Goal: Task Accomplishment & Management: Manage account settings

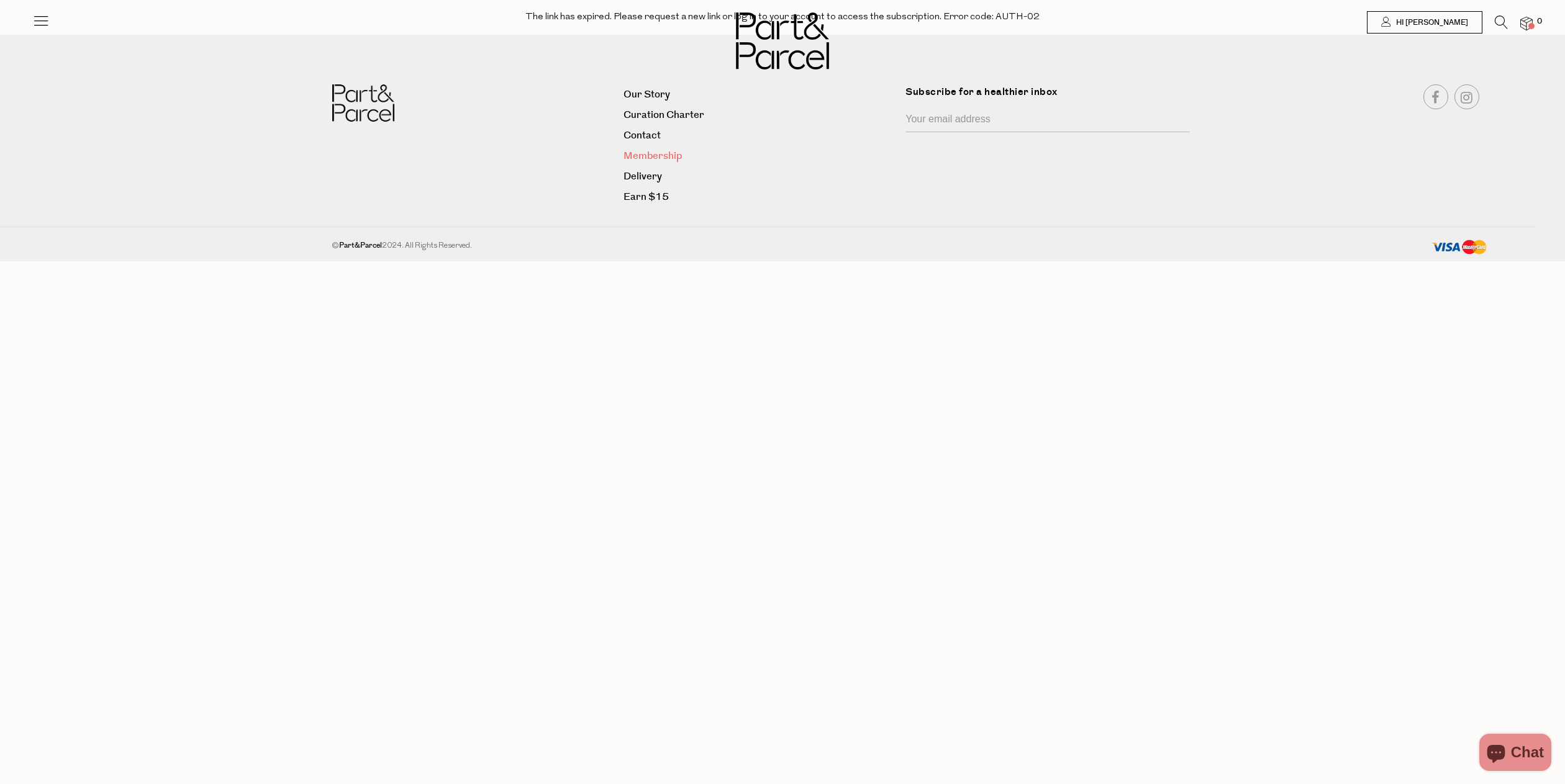
click at [646, 151] on link "Membership" at bounding box center [759, 156] width 273 height 17
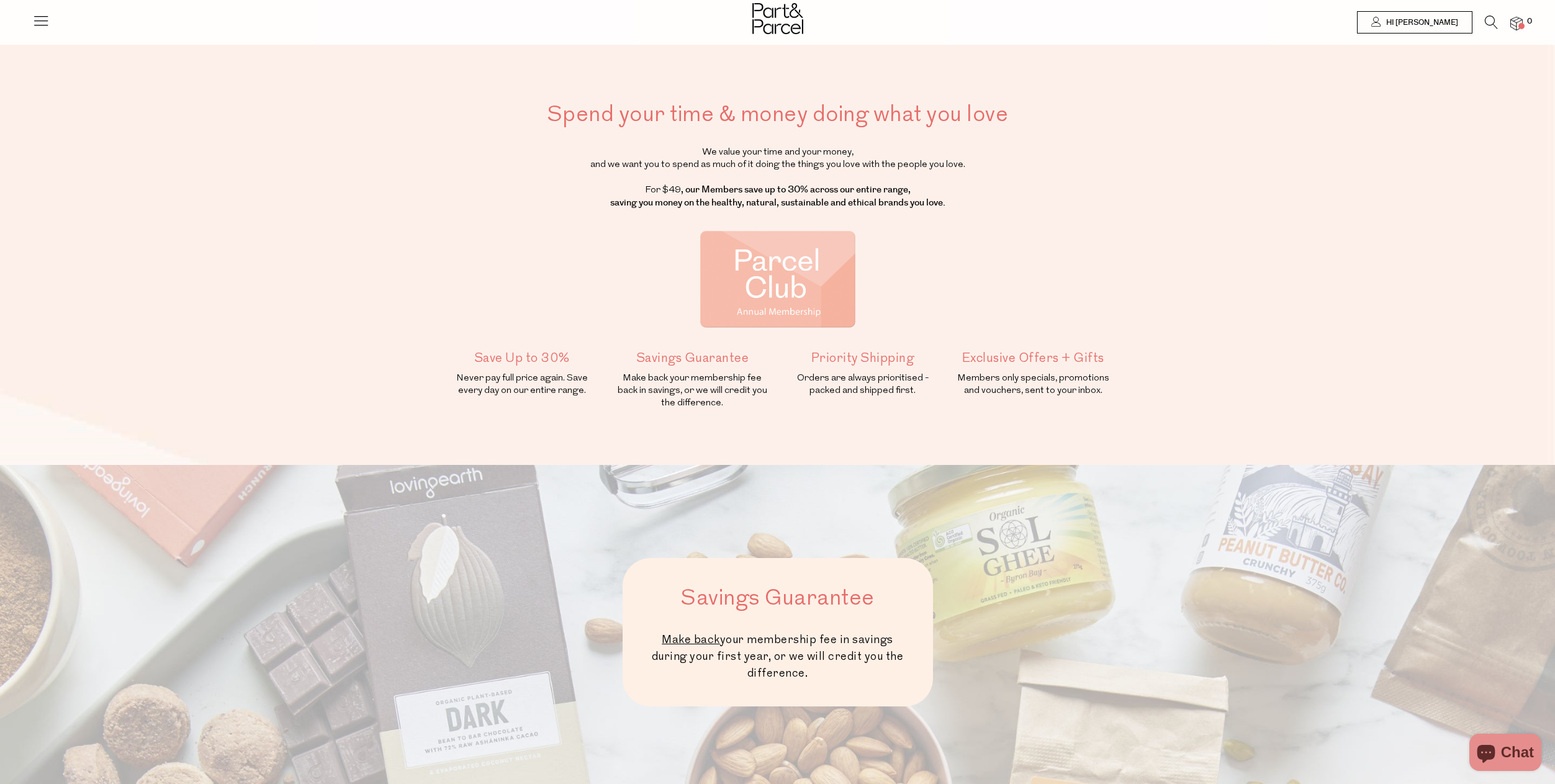
click at [46, 24] on icon at bounding box center [41, 21] width 18 height 18
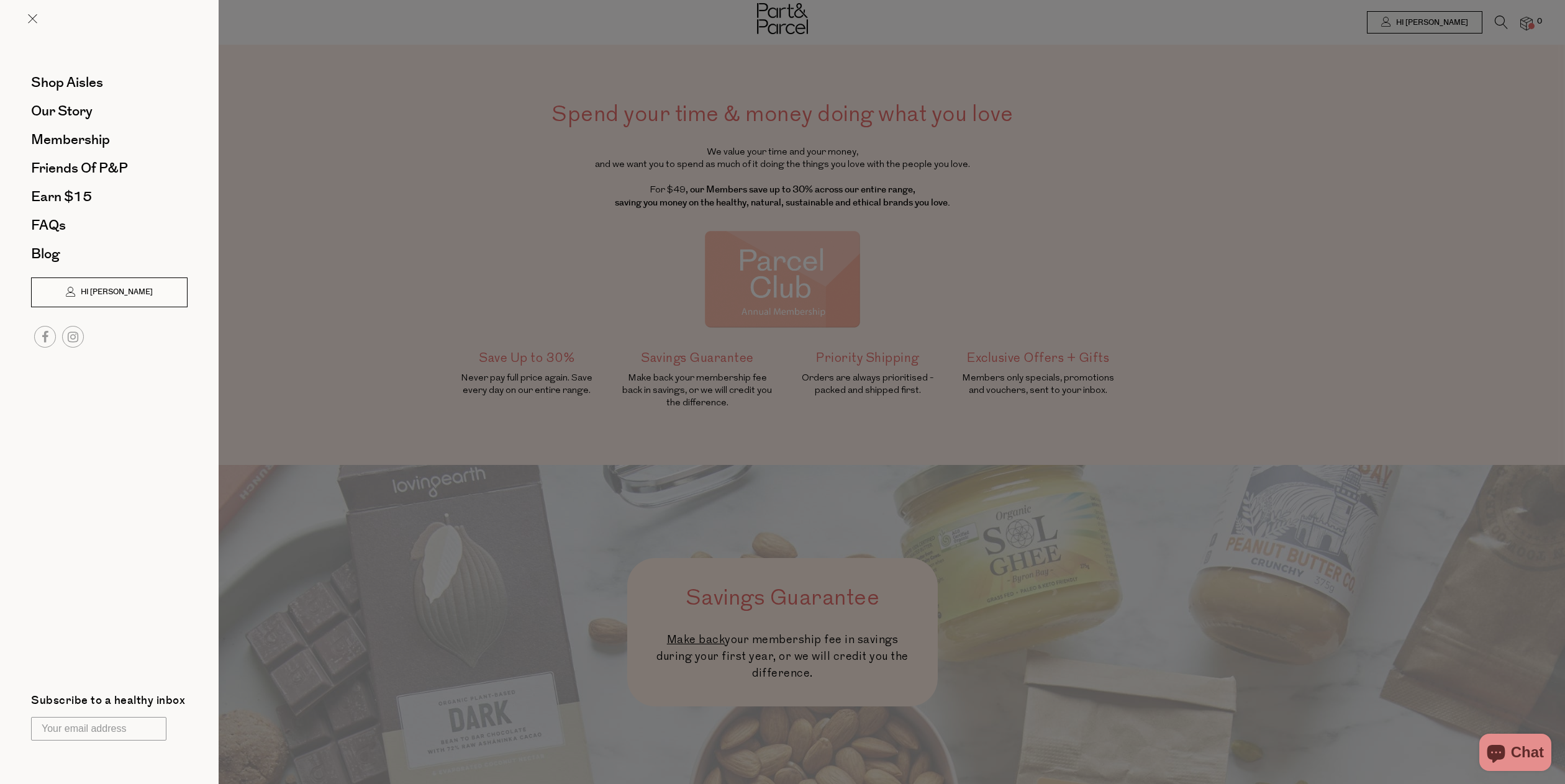
click at [106, 293] on span "Hi [PERSON_NAME]" at bounding box center [115, 292] width 75 height 11
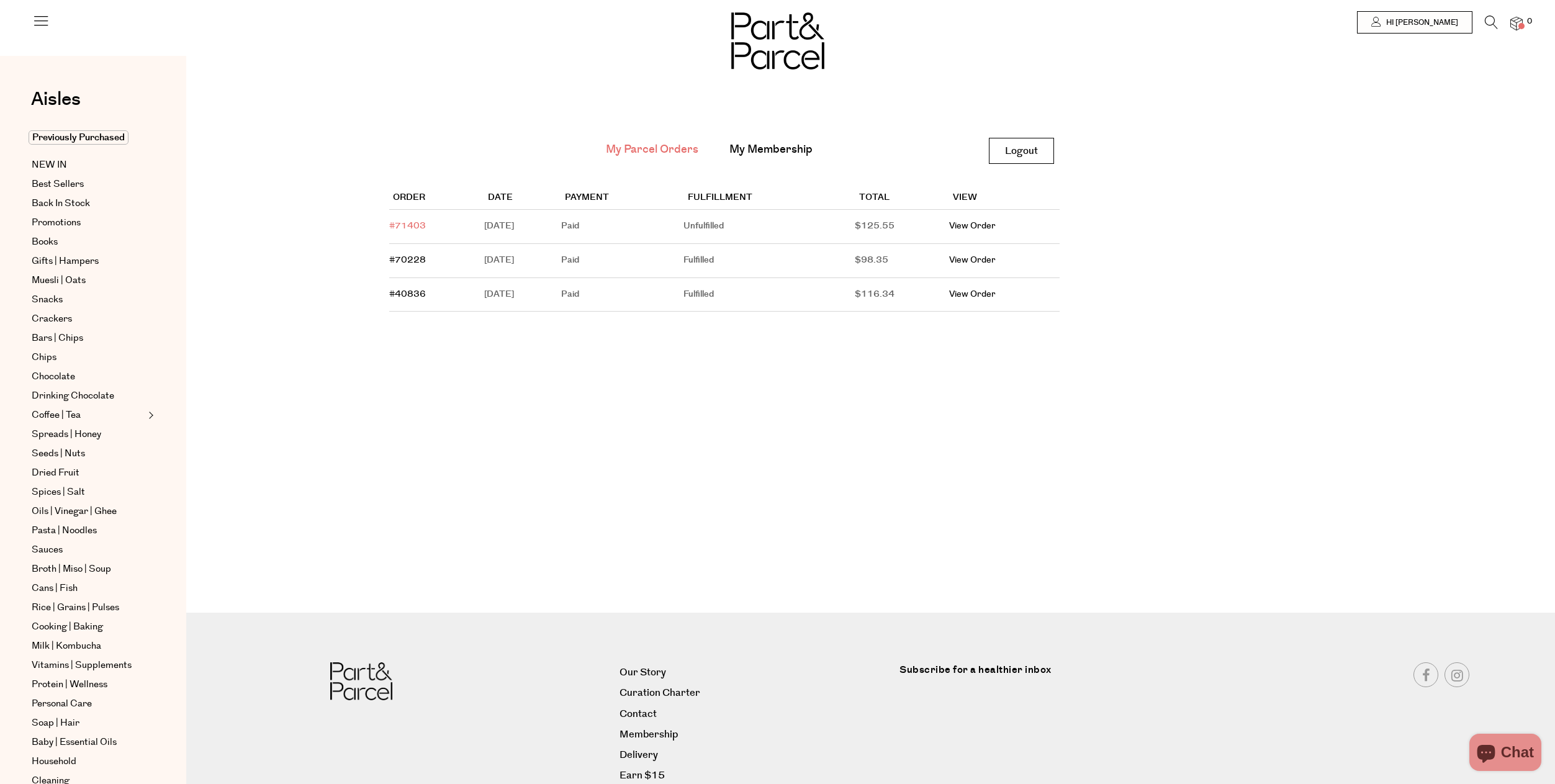
click at [402, 224] on link "#71403" at bounding box center [408, 226] width 36 height 13
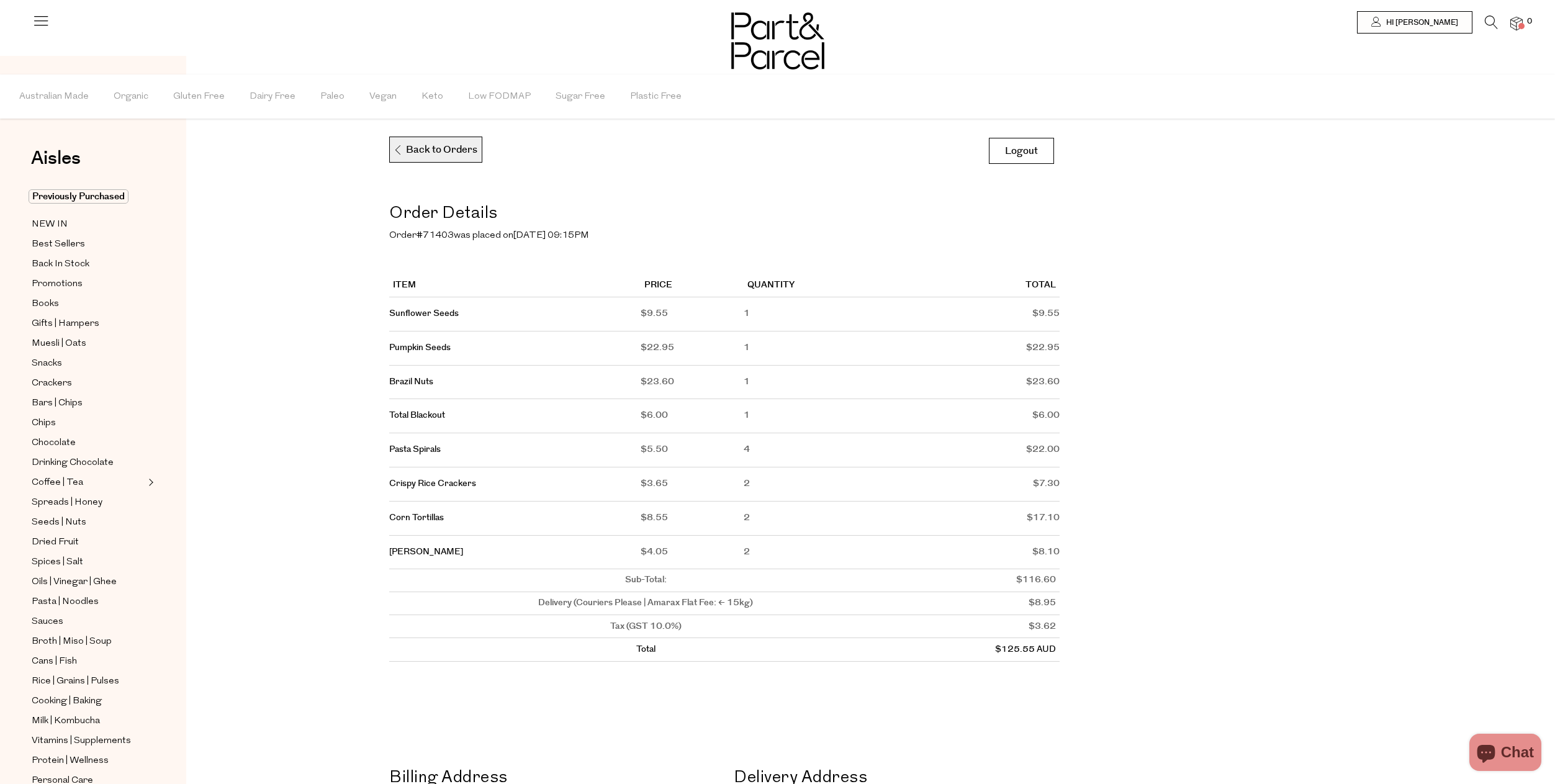
click at [442, 145] on p "Back to Orders" at bounding box center [435, 150] width 85 height 26
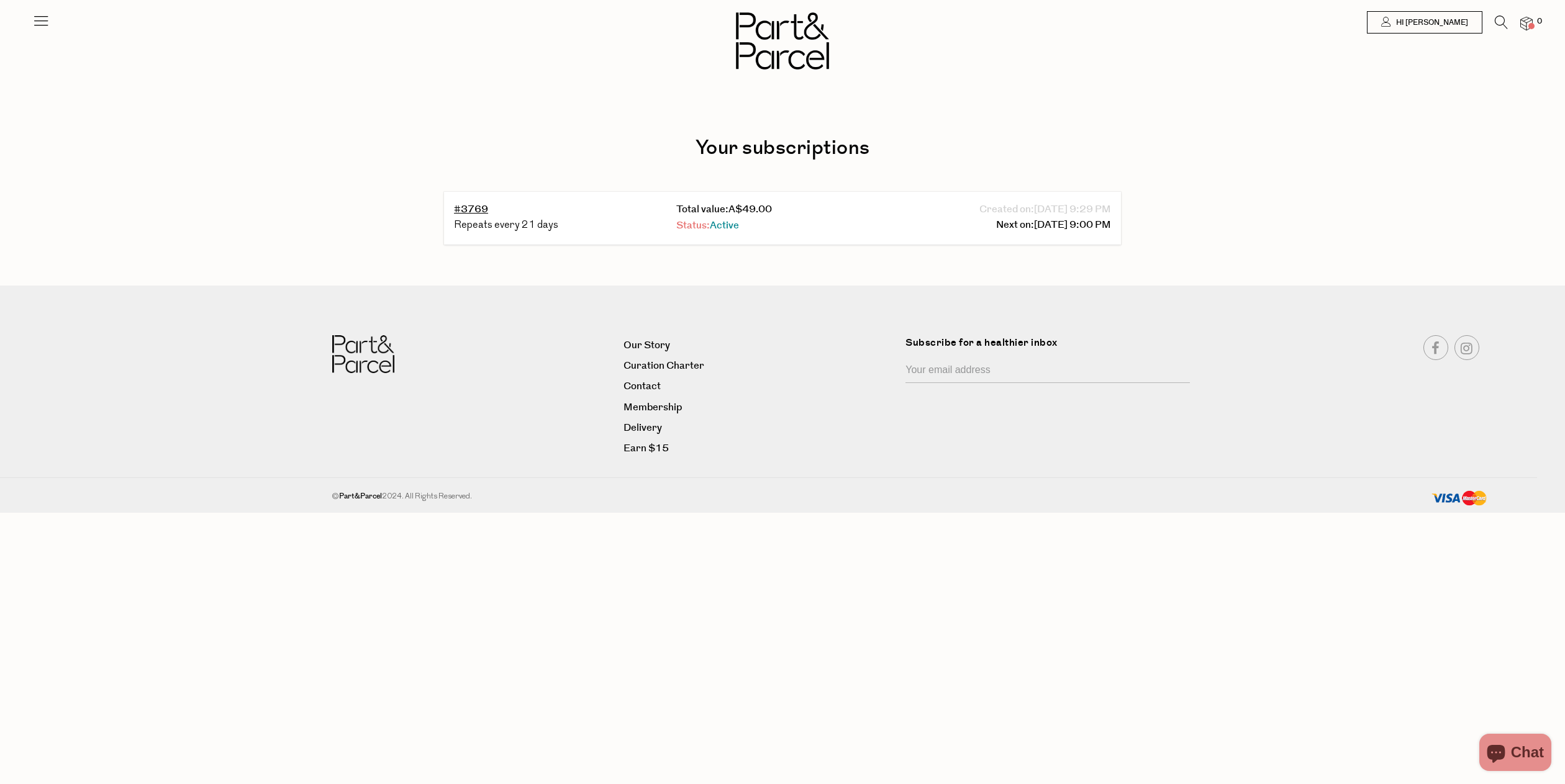
click at [712, 227] on span "Active" at bounding box center [724, 225] width 29 height 14
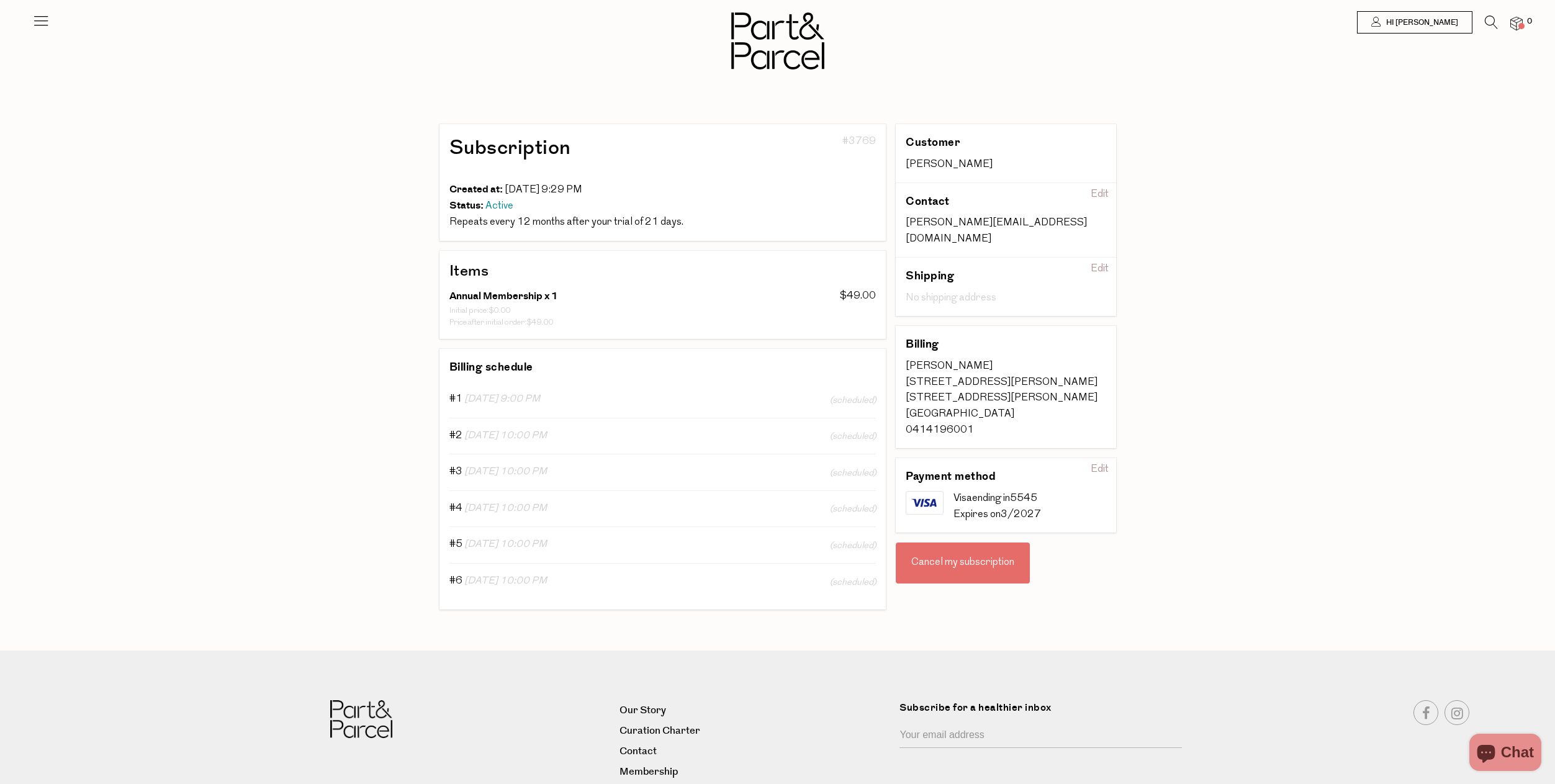
click at [985, 542] on div "Cancel my subscription" at bounding box center [963, 562] width 134 height 41
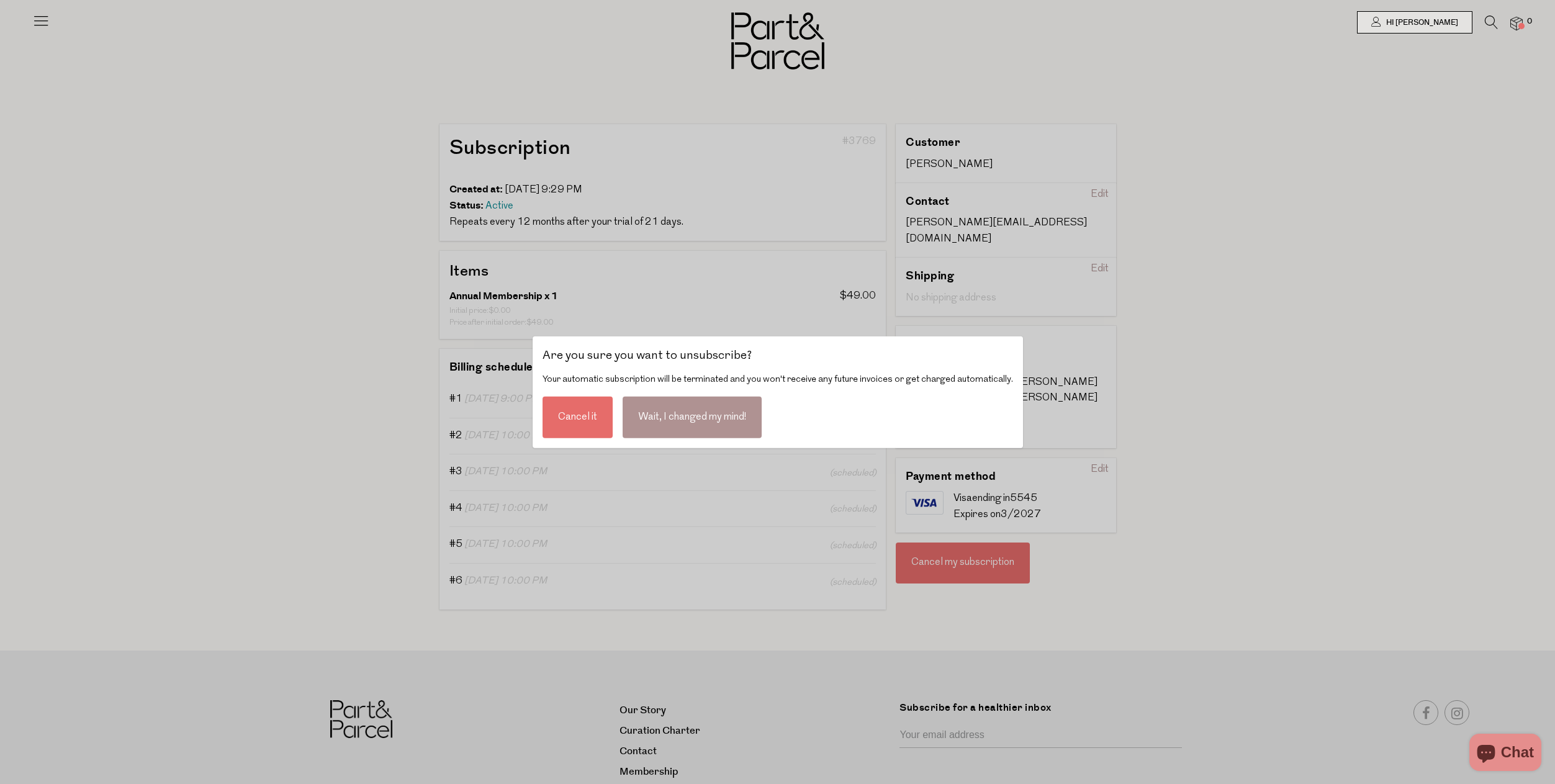
click at [581, 416] on div "Cancel it" at bounding box center [577, 416] width 70 height 41
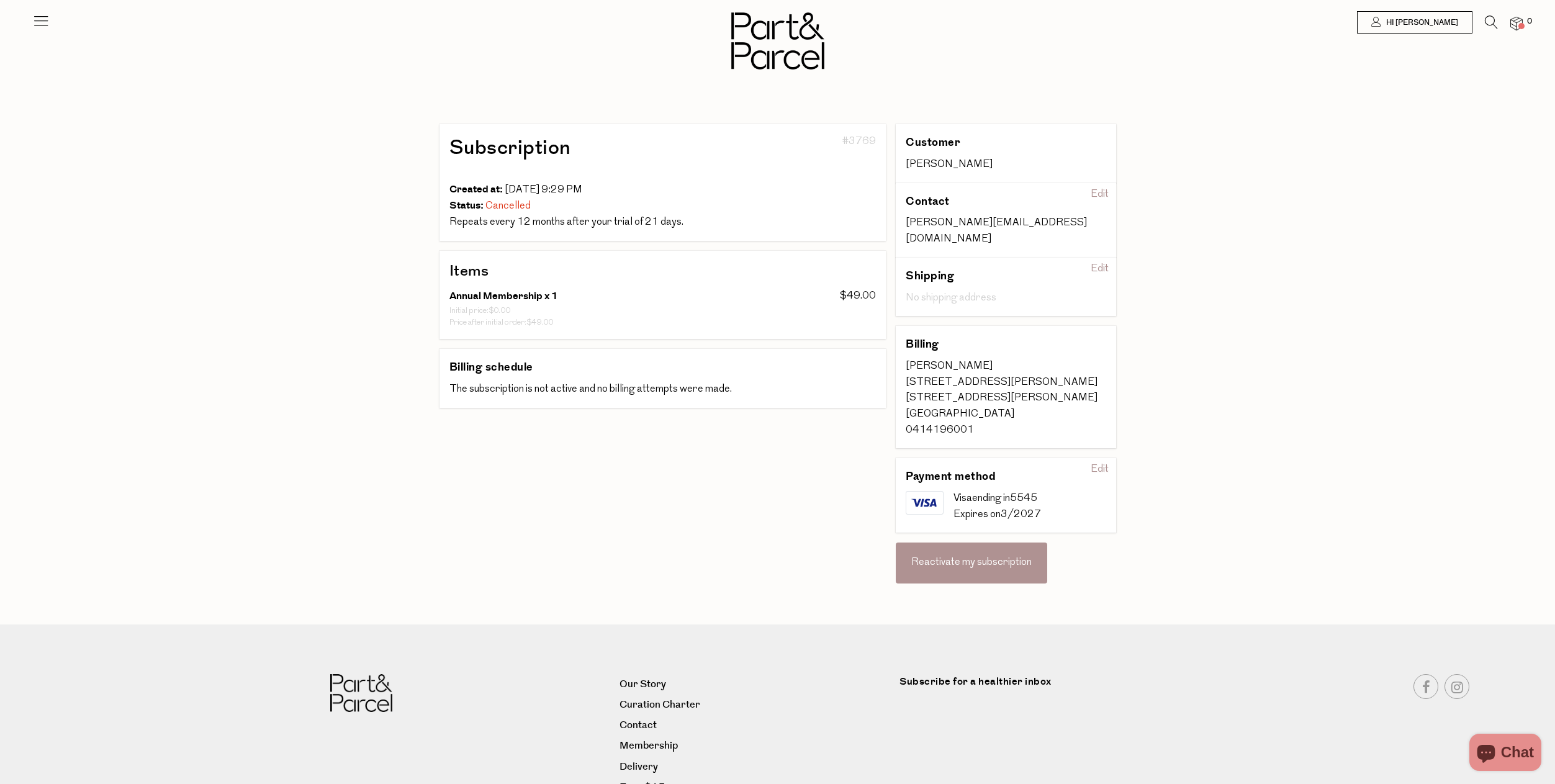
click at [0, 0] on img at bounding box center [0, 0] width 0 height 0
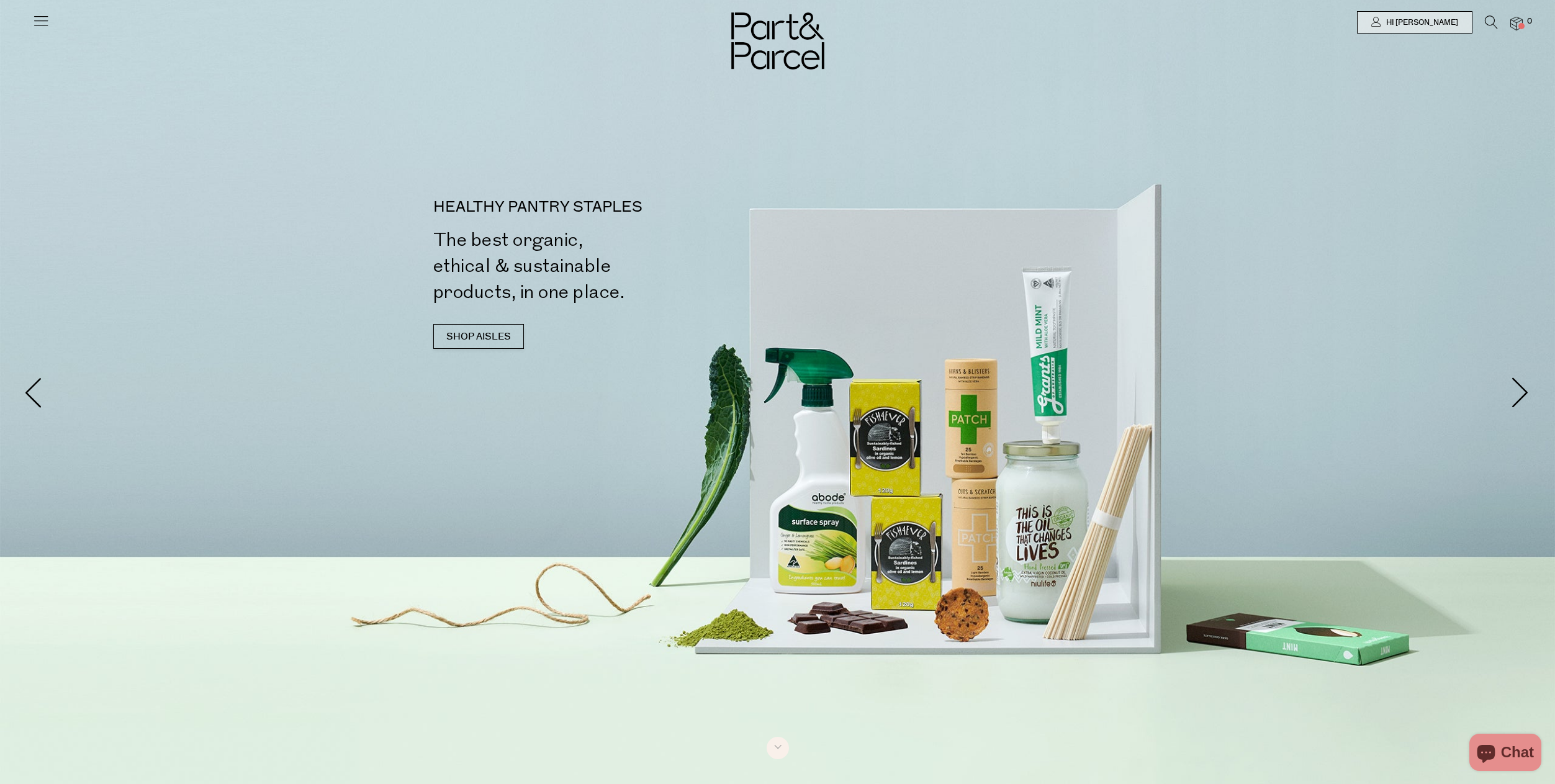
click at [41, 18] on icon at bounding box center [41, 21] width 18 height 18
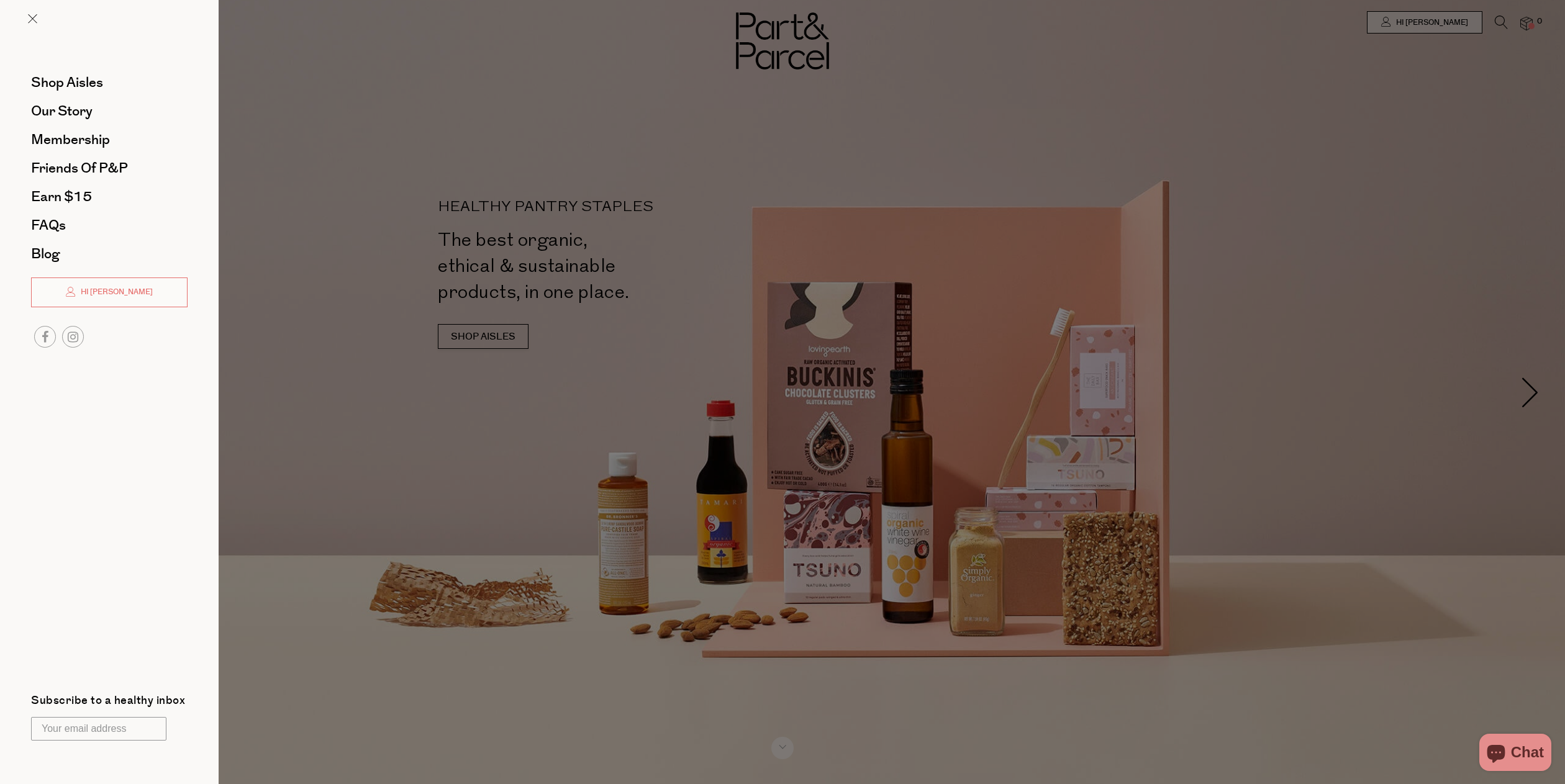
click at [100, 130] on li "Membership" at bounding box center [110, 140] width 157 height 29
click at [96, 142] on span "Membership" at bounding box center [71, 140] width 79 height 20
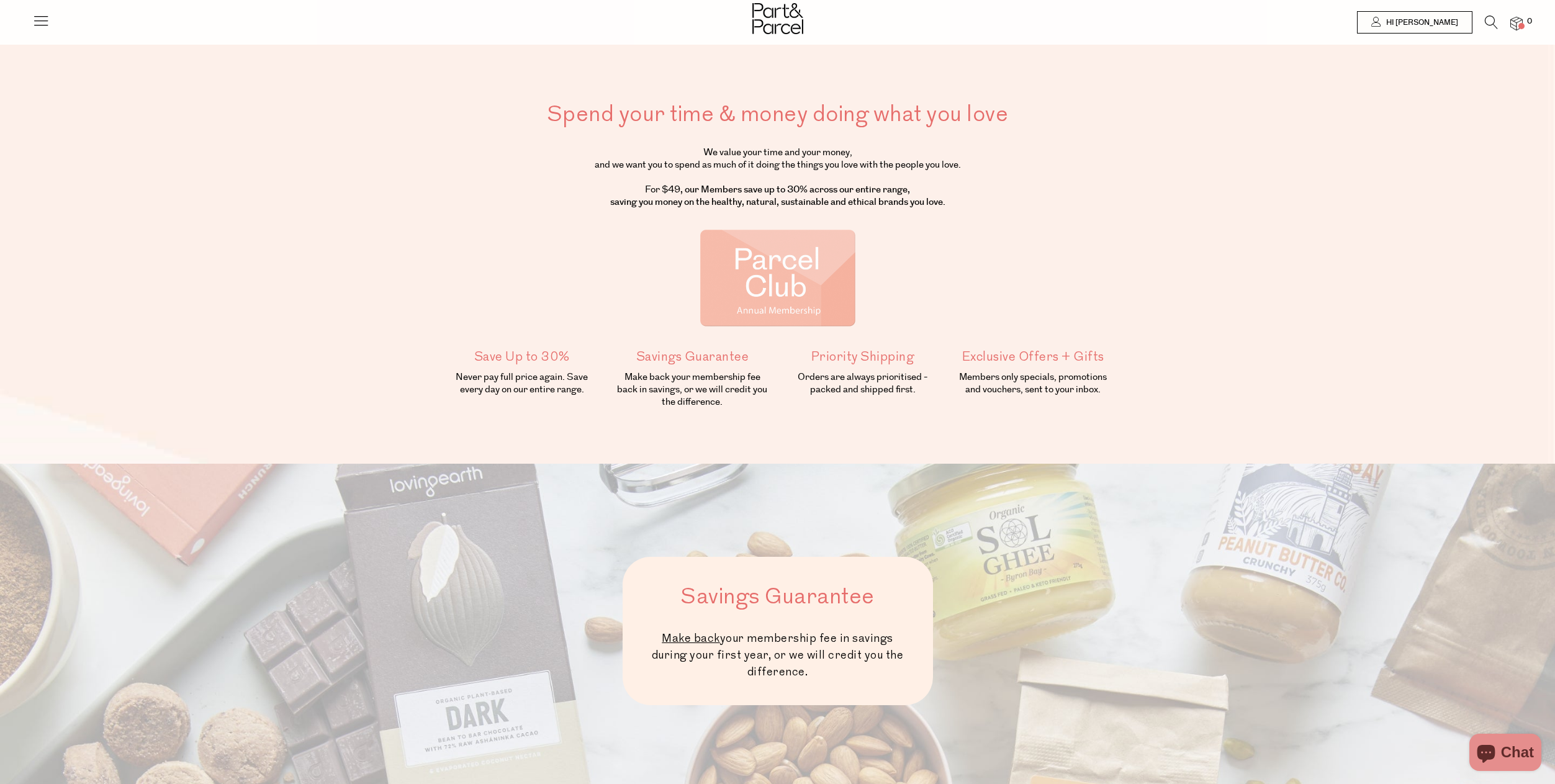
click at [37, 22] on icon at bounding box center [41, 21] width 18 height 18
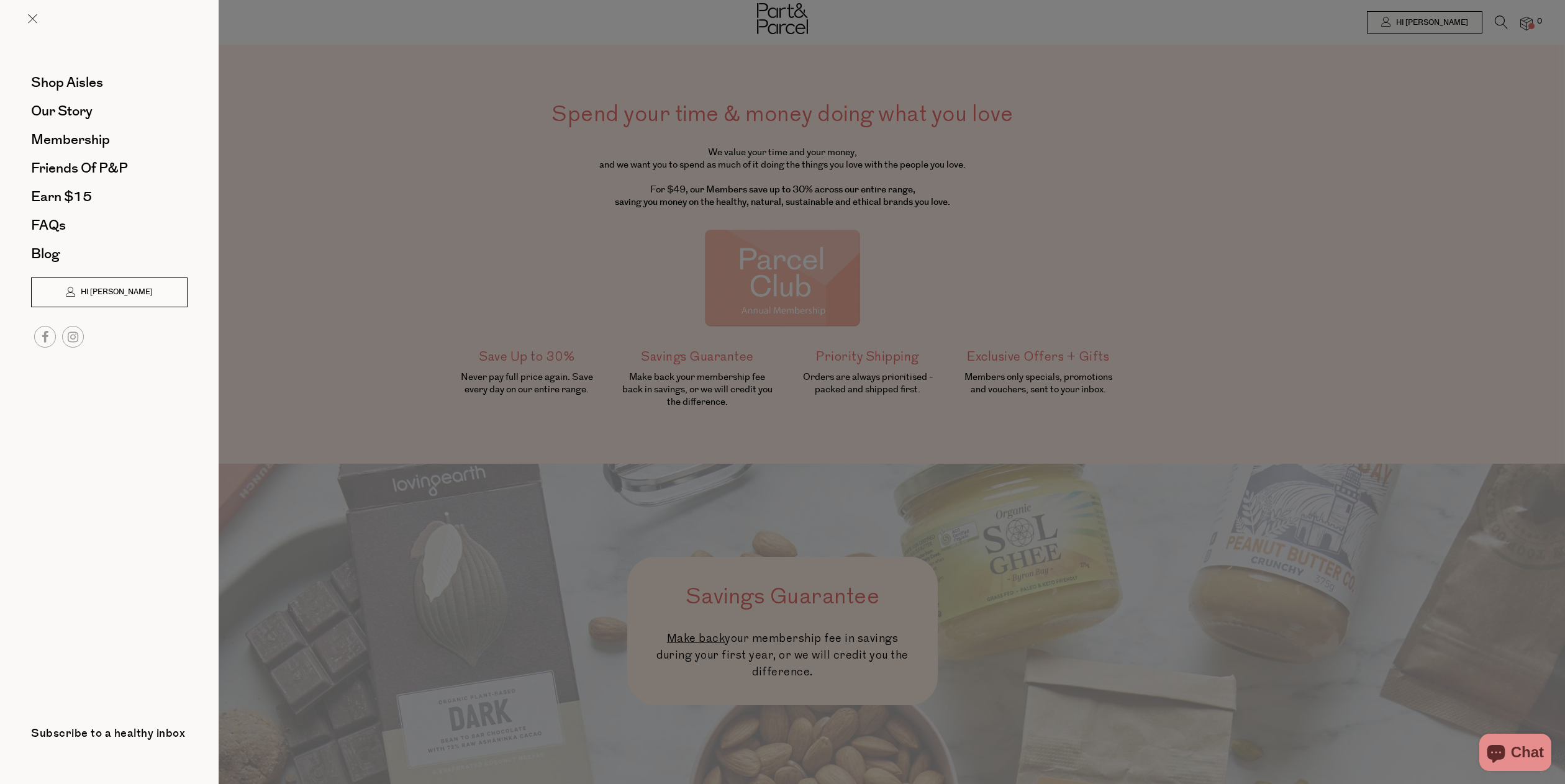
click at [96, 297] on span "Hi [PERSON_NAME]" at bounding box center [115, 292] width 75 height 11
